Goal: Task Accomplishment & Management: Complete application form

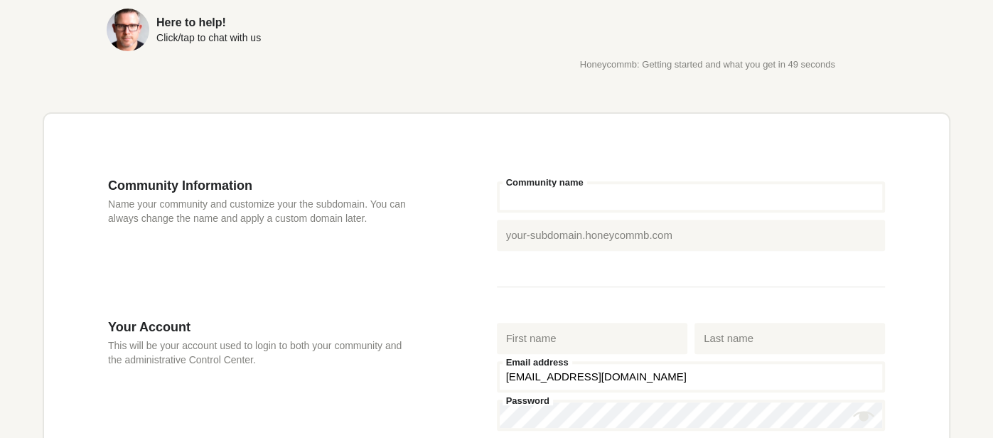
click at [657, 203] on input "Community name" at bounding box center [691, 196] width 389 height 31
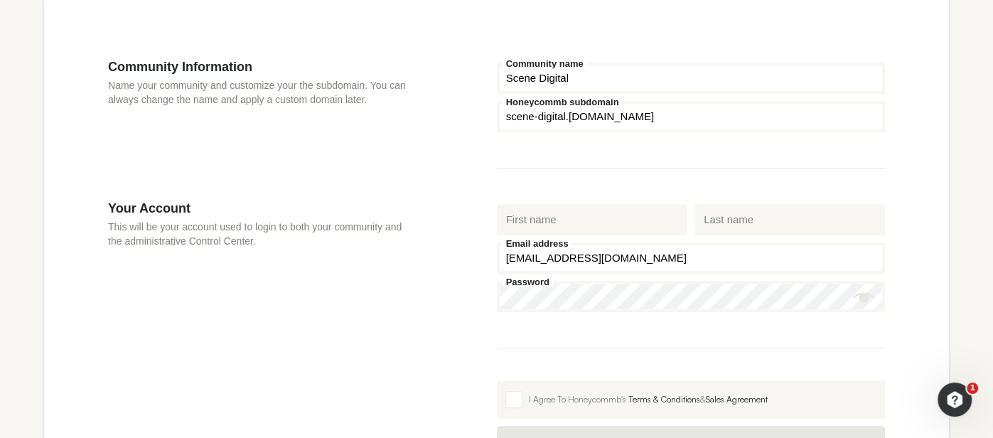
scroll to position [458, 0]
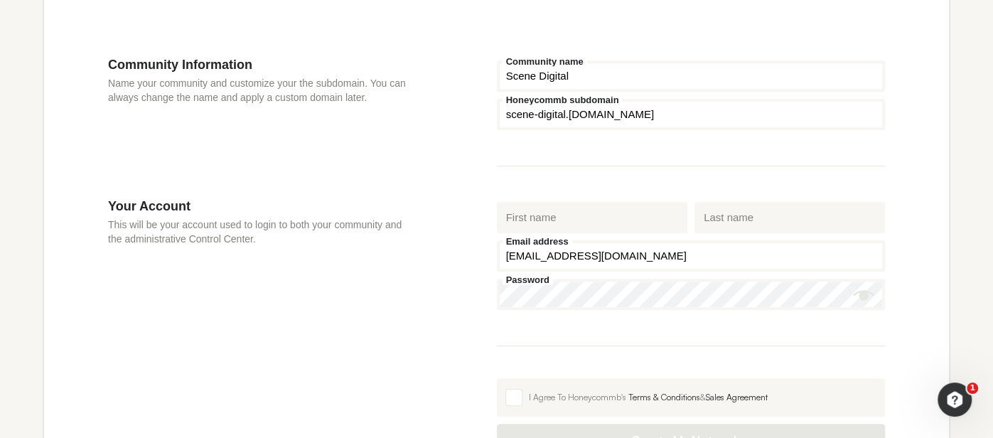
type input "Scene Digital"
click at [565, 231] on input "First name" at bounding box center [592, 217] width 191 height 31
click at [478, 191] on div "Community Information Name your community and customize your the subdomain. You…" at bounding box center [302, 127] width 389 height 141
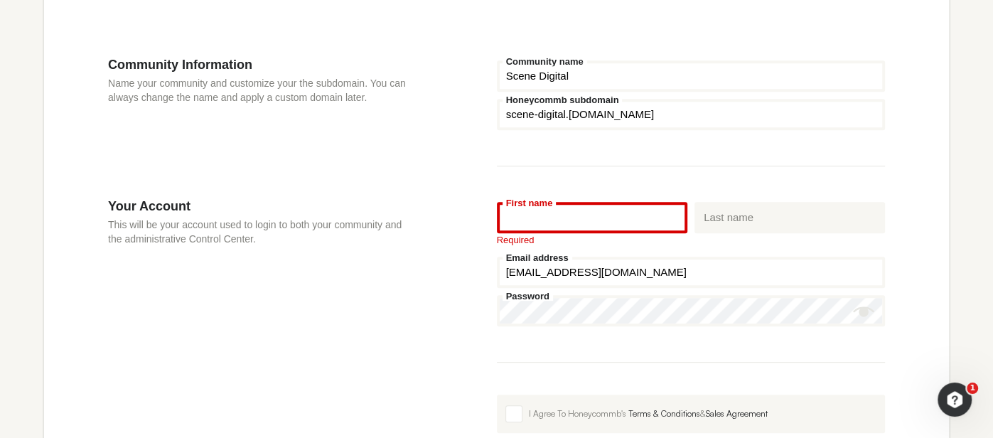
click at [550, 222] on input "First name" at bounding box center [592, 217] width 191 height 31
type input "[PERSON_NAME]"
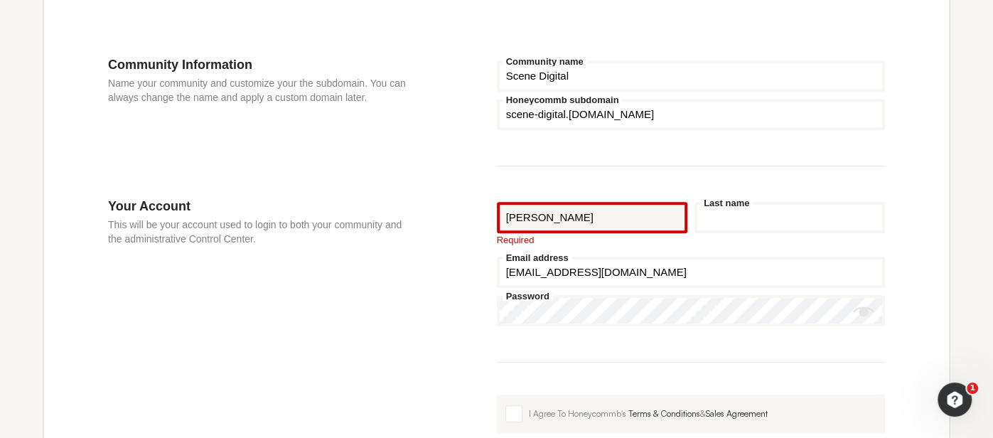
type input "[PERSON_NAME]"
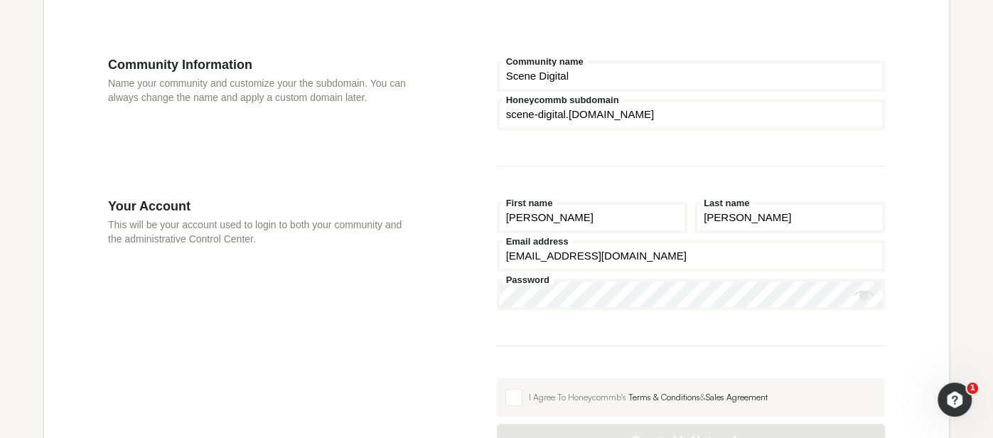
click at [558, 220] on input "[PERSON_NAME]" at bounding box center [592, 217] width 191 height 31
type input "Scene Digital"
click at [719, 231] on input "[PERSON_NAME]" at bounding box center [790, 217] width 191 height 31
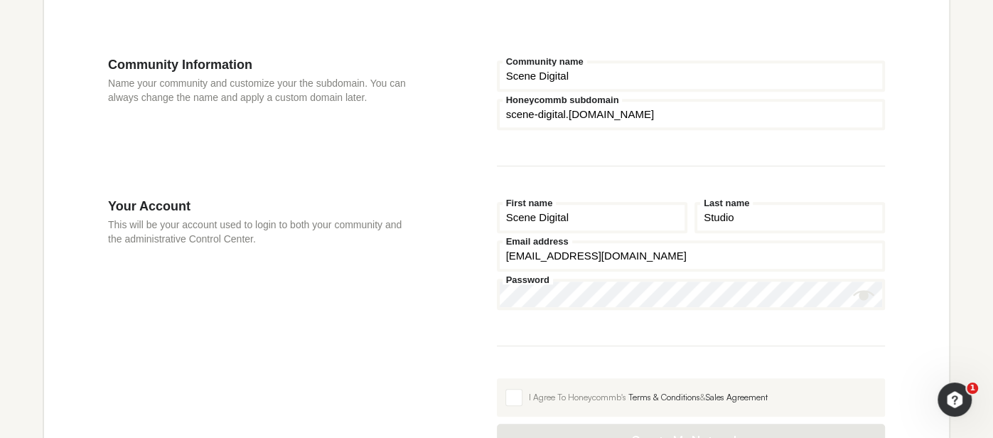
type input "Studio"
click at [651, 260] on input "[EMAIL_ADDRESS][DOMAIN_NAME]" at bounding box center [691, 255] width 389 height 31
type input "[EMAIL_ADDRESS][DOMAIN_NAME]"
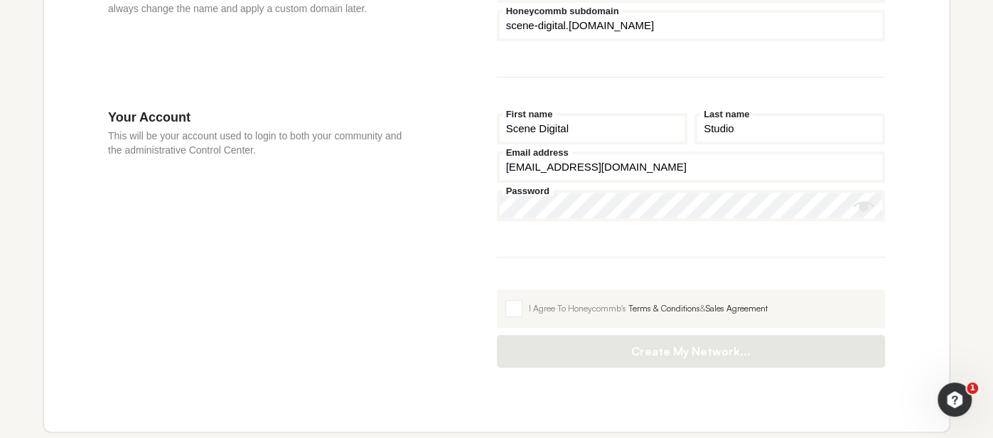
scroll to position [601, 0]
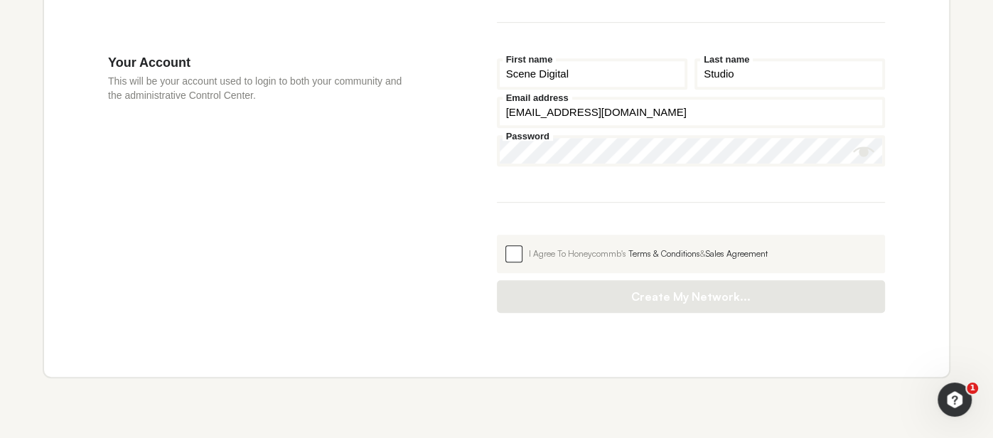
click at [515, 251] on span at bounding box center [513, 253] width 17 height 17
click at [497, 235] on input "I Agree To Honeycommb's Terms & Conditions & Sales Agreement" at bounding box center [497, 235] width 0 height 0
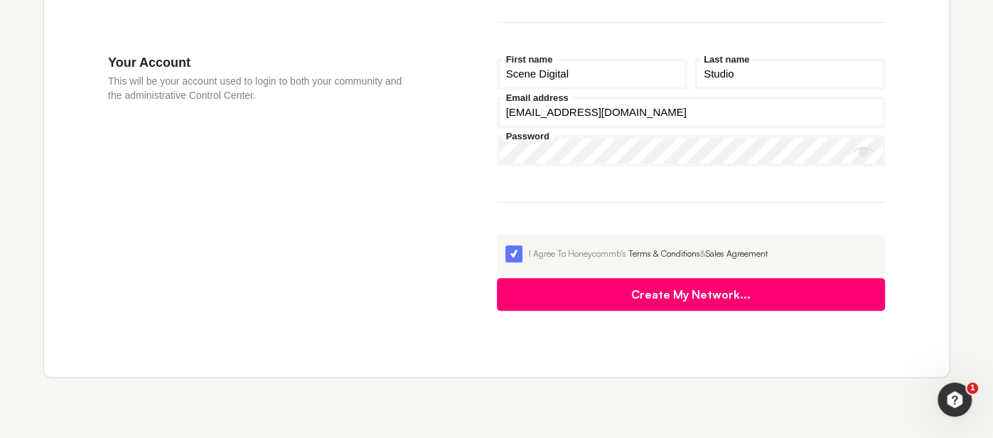
click at [719, 299] on button "Create My Network..." at bounding box center [691, 294] width 389 height 33
